Goal: Find specific page/section: Find specific page/section

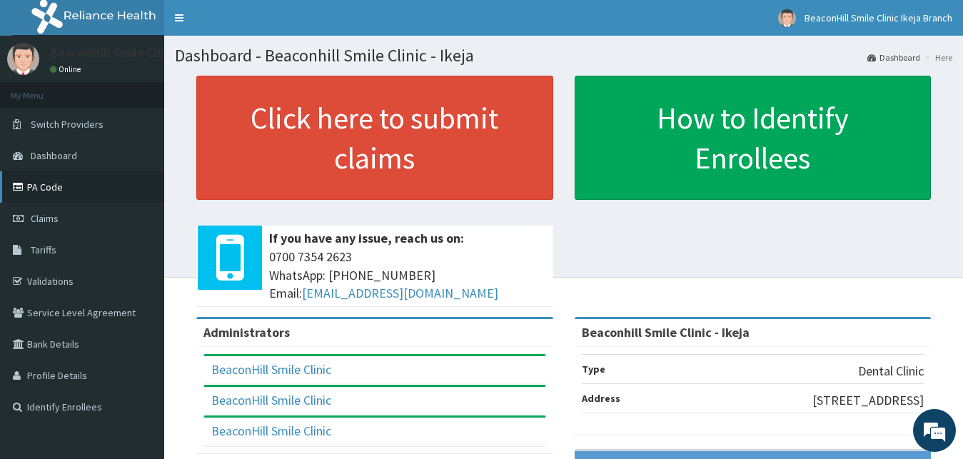
click at [92, 188] on link "PA Code" at bounding box center [82, 186] width 164 height 31
click at [86, 189] on link "PA Code" at bounding box center [82, 186] width 164 height 31
click at [74, 191] on link "PA Code" at bounding box center [82, 186] width 164 height 31
